Goal: Information Seeking & Learning: Learn about a topic

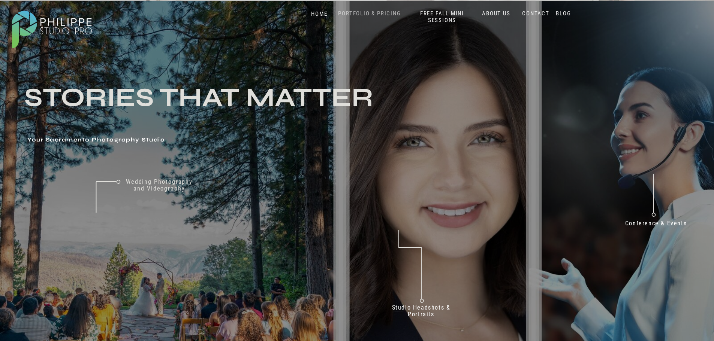
click at [373, 10] on nav "PORTFOLIO & PRICING" at bounding box center [369, 13] width 69 height 7
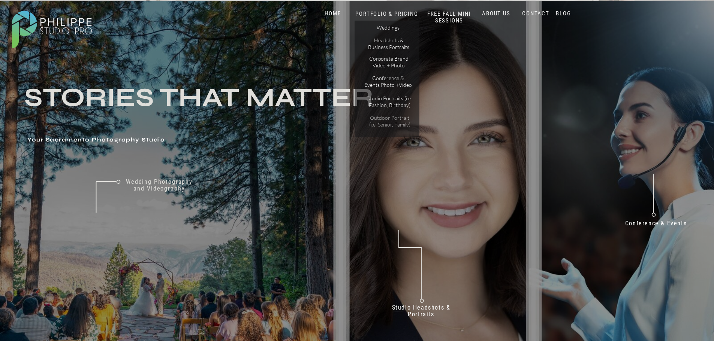
click at [392, 124] on p "Outdoor Portrait (i.e. Senior, Family)" at bounding box center [389, 121] width 47 height 13
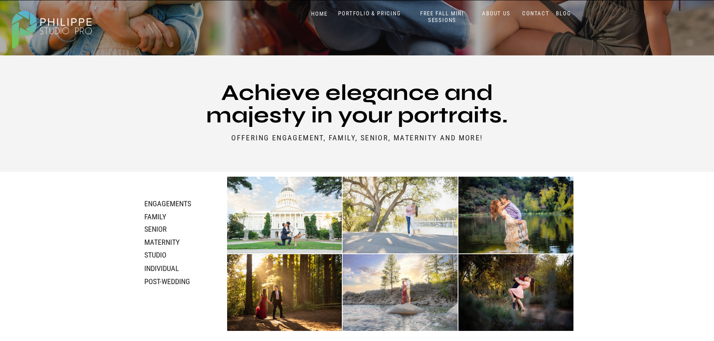
scroll to position [375, 0]
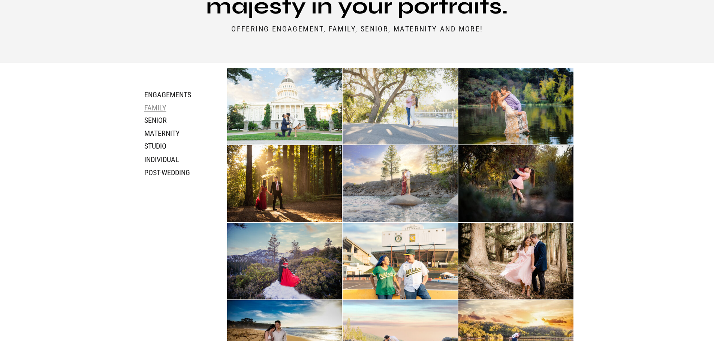
click at [160, 106] on h3 "family" at bounding box center [164, 107] width 40 height 8
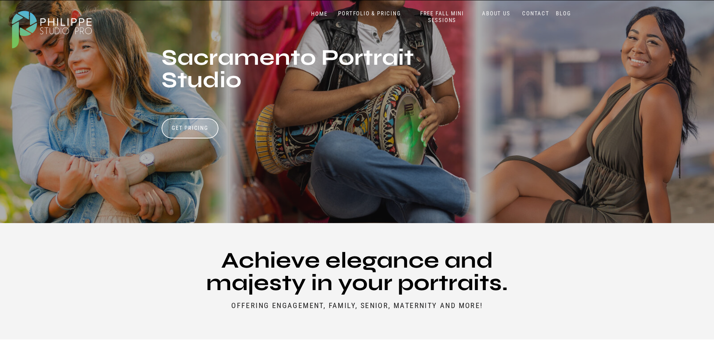
scroll to position [0, 0]
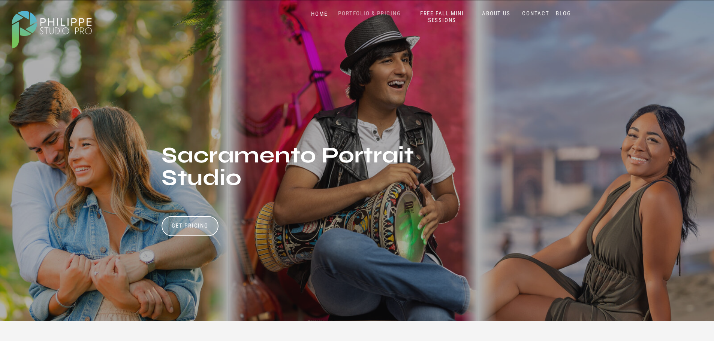
click at [377, 13] on nav "PORTFOLIO & PRICING" at bounding box center [369, 13] width 69 height 7
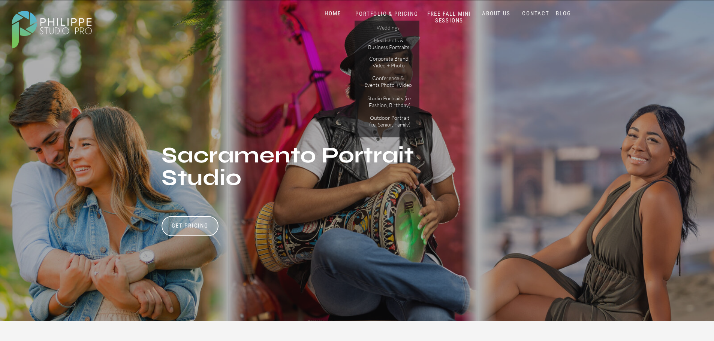
click at [390, 27] on p "Weddings" at bounding box center [388, 28] width 42 height 8
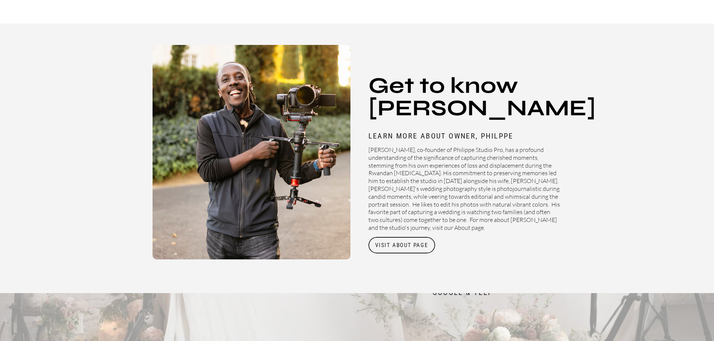
scroll to position [2998, 0]
